Goal: Information Seeking & Learning: Understand process/instructions

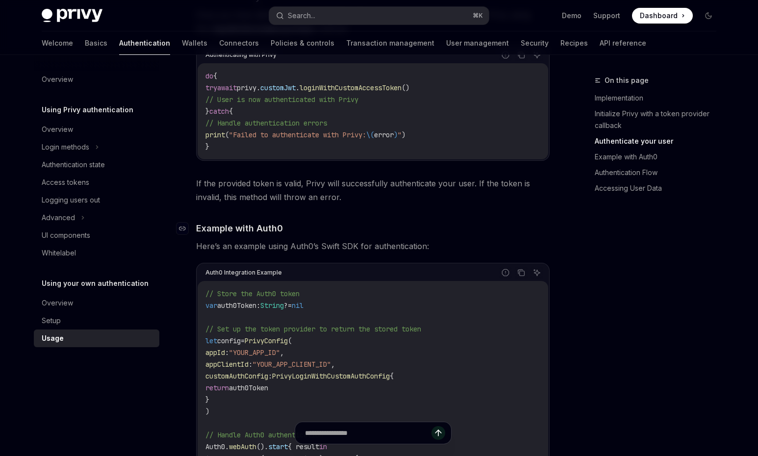
scroll to position [522, 0]
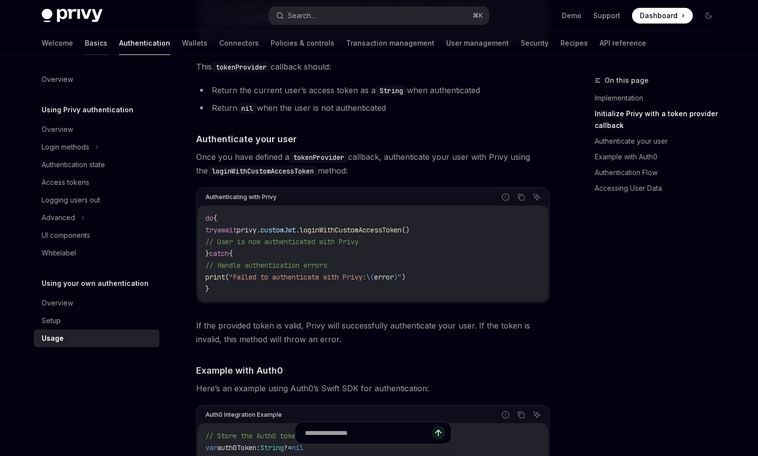
click at [85, 44] on link "Basics" at bounding box center [96, 43] width 23 height 24
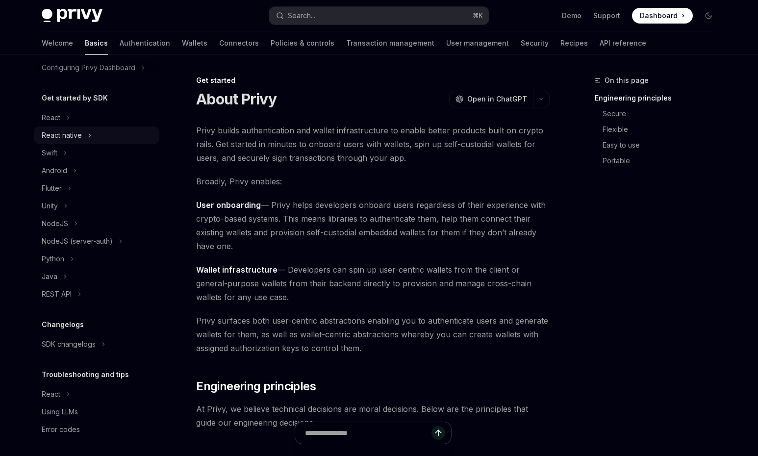
scroll to position [83, 0]
click at [66, 152] on icon at bounding box center [65, 151] width 4 height 12
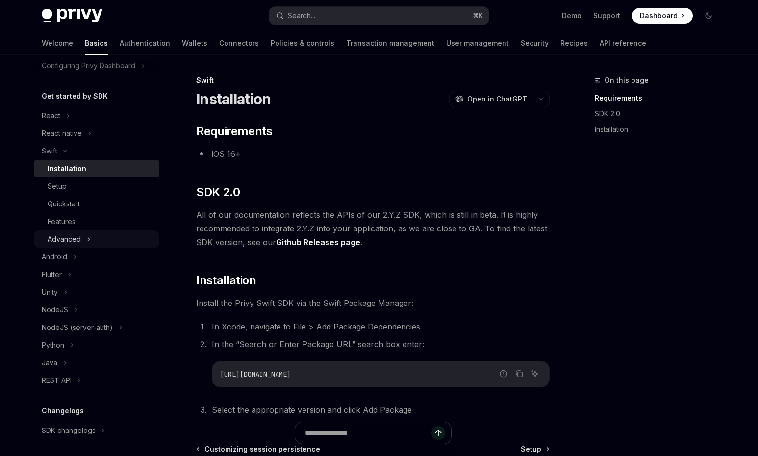
click at [75, 241] on div "Advanced" at bounding box center [64, 239] width 33 height 12
type textarea "*"
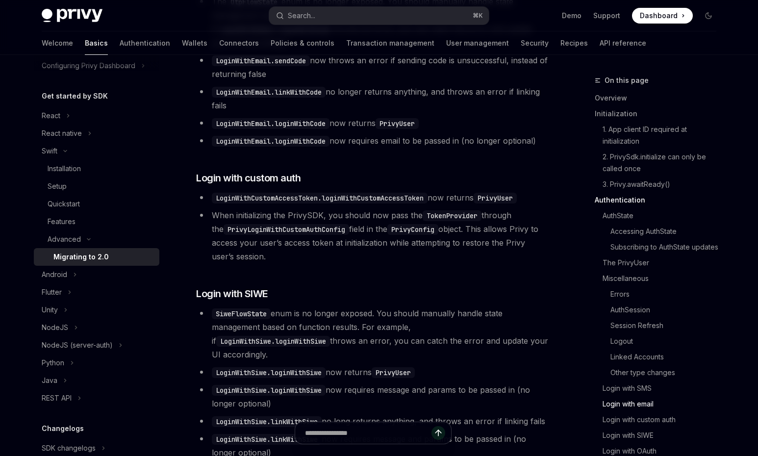
scroll to position [2511, 0]
